Goal: Check status: Check status

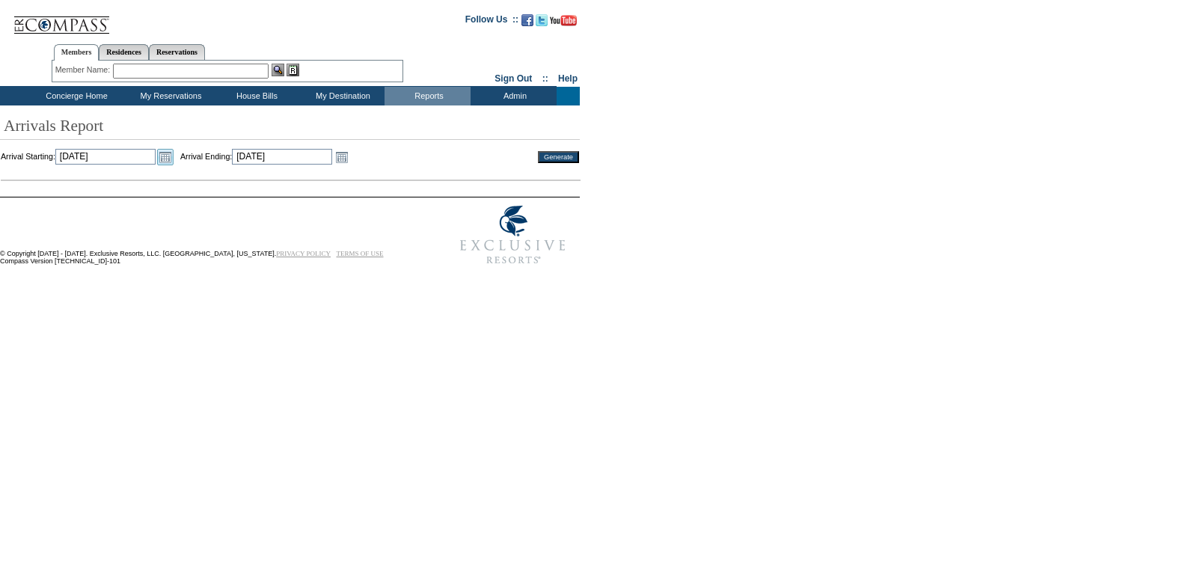
click at [174, 155] on link "Open the calendar popup." at bounding box center [165, 157] width 16 height 16
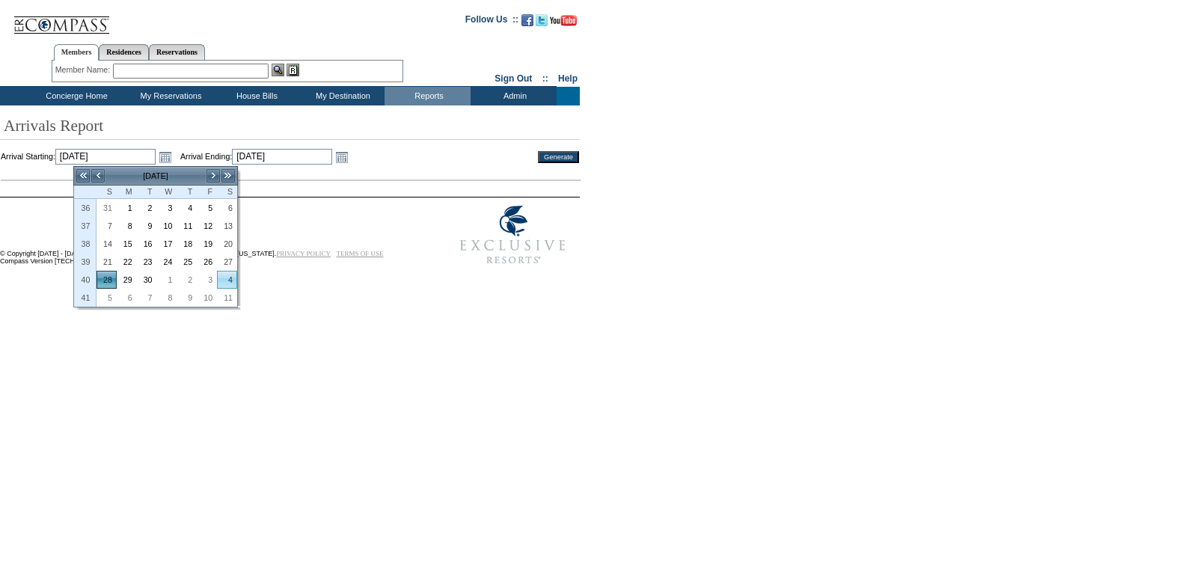
click at [224, 279] on link "4" at bounding box center [227, 280] width 19 height 16
type input "[DATE]"
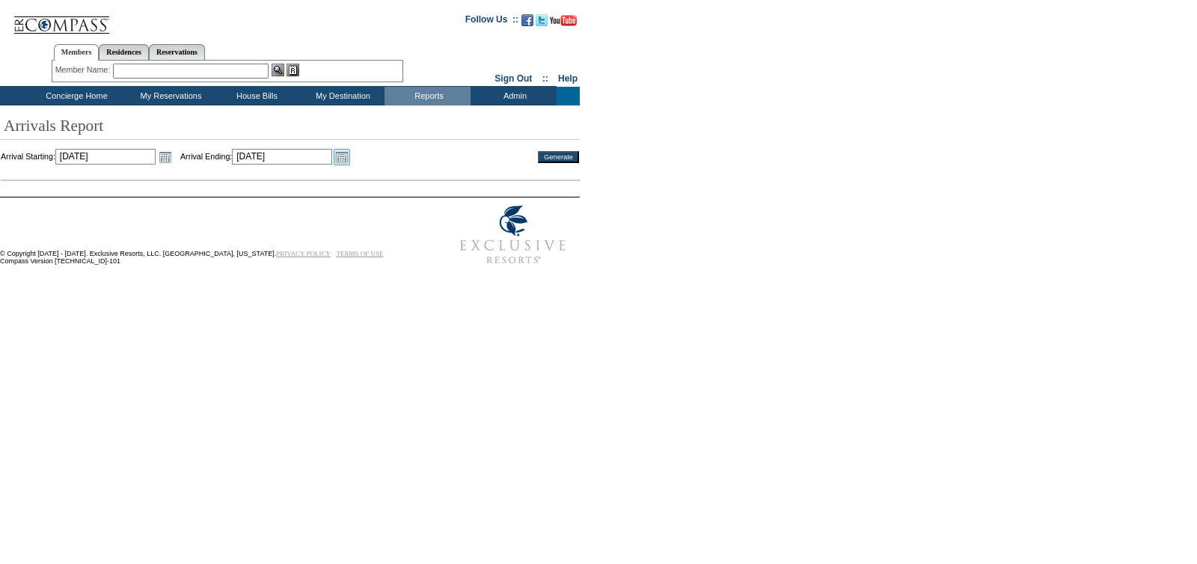
click at [350, 162] on link "Open the calendar popup." at bounding box center [342, 157] width 16 height 16
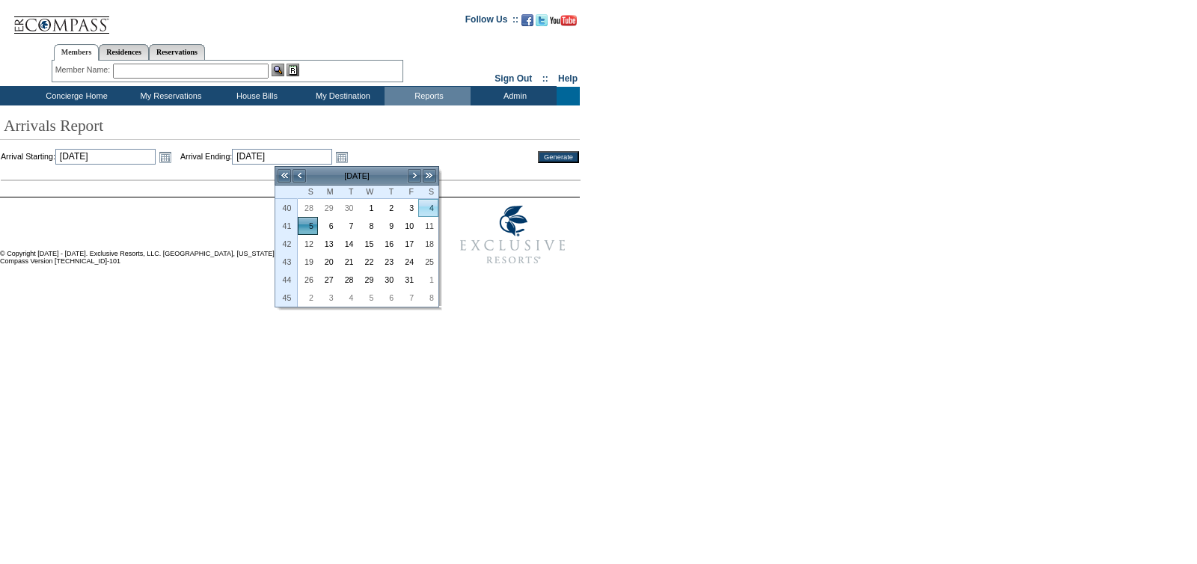
click at [429, 206] on link "4" at bounding box center [428, 208] width 19 height 16
type input "[DATE]"
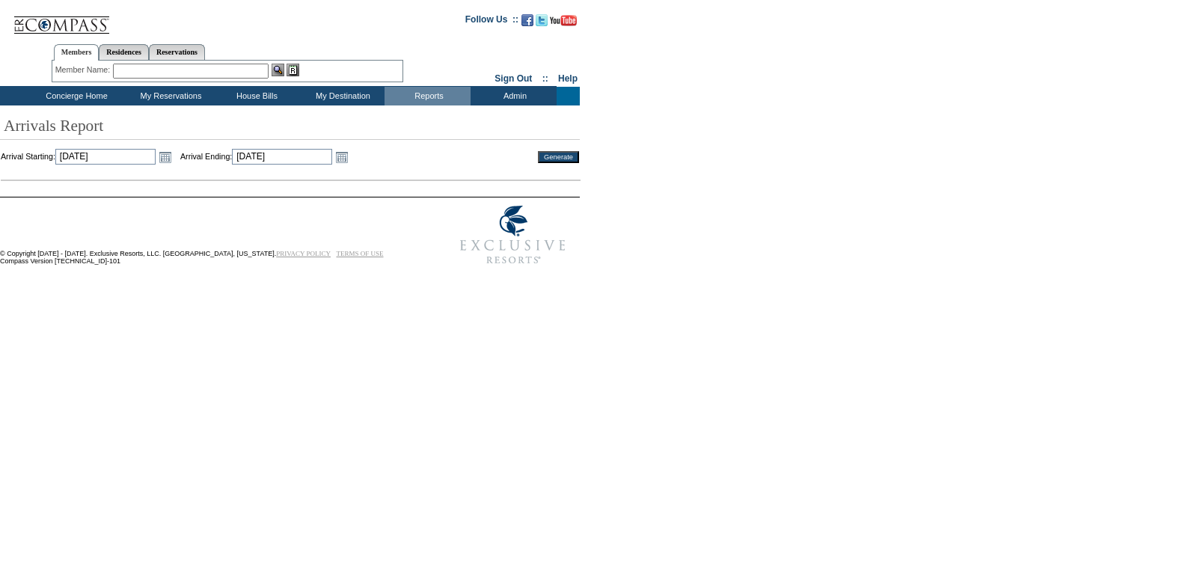
click at [548, 152] on input "Generate" at bounding box center [558, 157] width 41 height 12
